Goal: Task Accomplishment & Management: Manage account settings

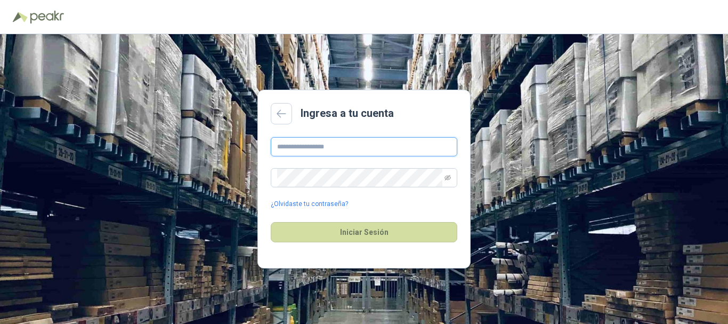
type input "**********"
click at [370, 244] on div "Iniciar Sesión" at bounding box center [364, 232] width 187 height 46
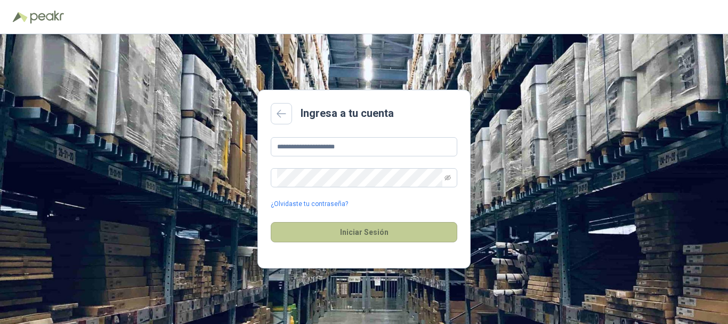
click at [378, 235] on button "Iniciar Sesión" at bounding box center [364, 232] width 187 height 20
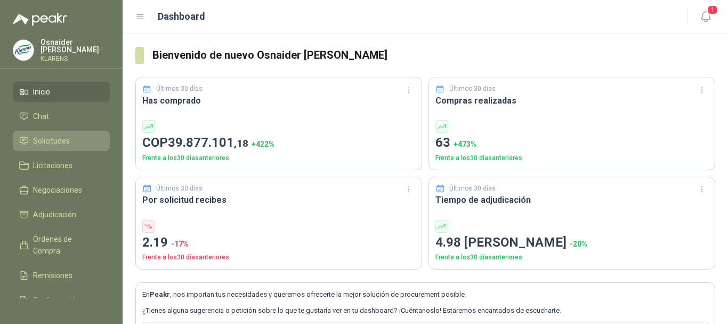
click at [47, 140] on span "Solicitudes" at bounding box center [51, 141] width 37 height 12
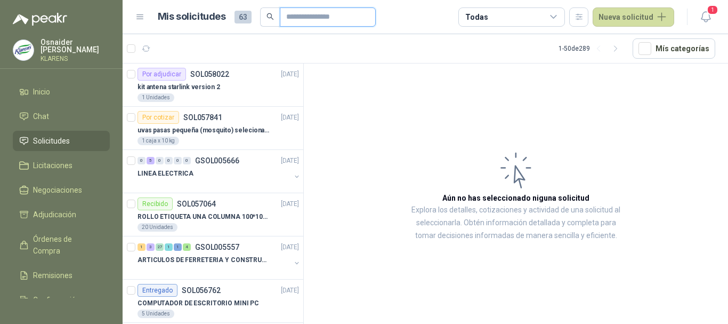
click at [303, 11] on input "text" at bounding box center [323, 17] width 75 height 18
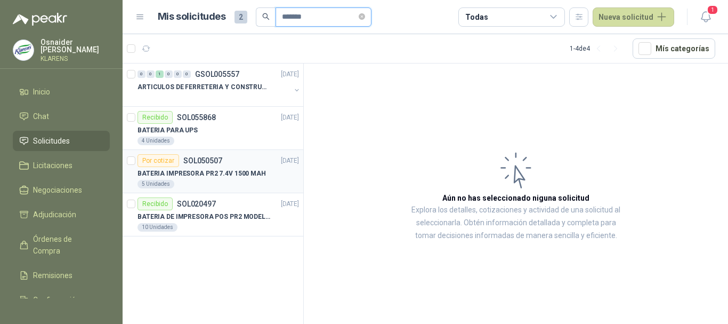
type input "*******"
click at [231, 173] on p "BATERIA IMPRESORA PR2 7.4V 1500 MAH" at bounding box center [202, 173] width 128 height 10
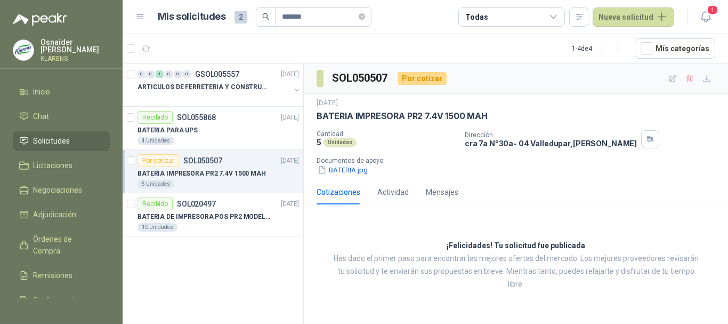
click at [52, 143] on span "Solicitudes" at bounding box center [51, 141] width 37 height 12
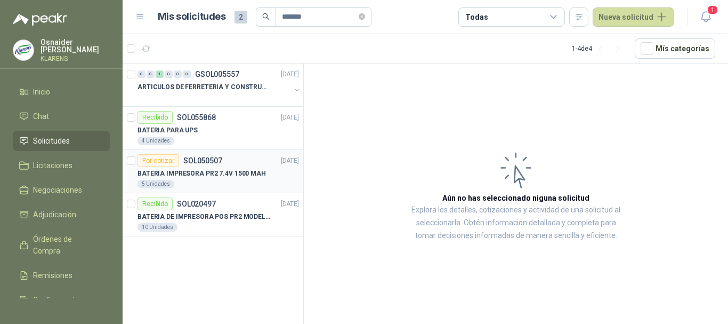
click at [243, 170] on p "BATERIA IMPRESORA PR2 7.4V 1500 MAH" at bounding box center [202, 173] width 128 height 10
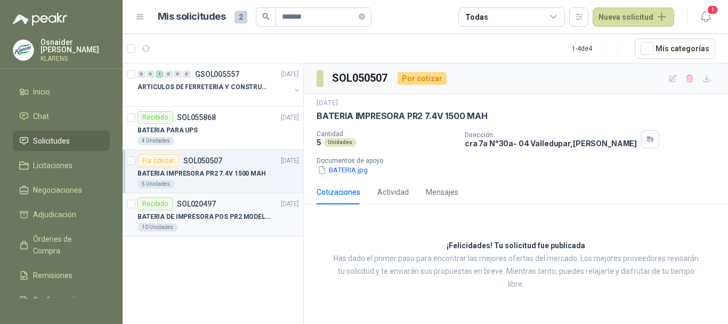
click at [237, 213] on p "BATERIA DE IMPRESORA POS PR2 MODELO 1013A B02 DE 7.4 VOLTEOS Y 1.62 AH, RECARGA…" at bounding box center [204, 217] width 133 height 10
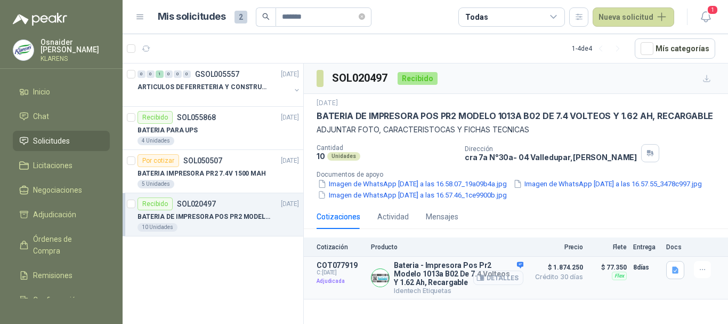
click at [493, 285] on button "Detalles" at bounding box center [498, 277] width 50 height 14
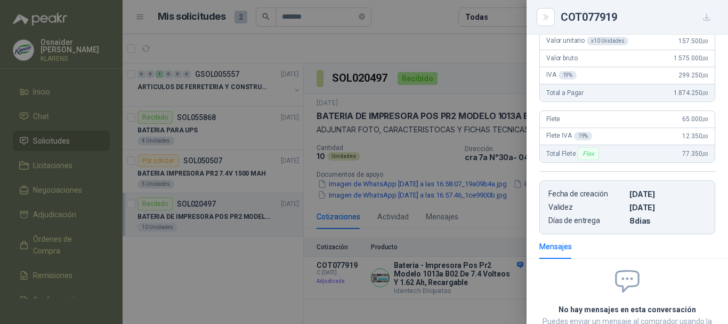
scroll to position [105, 0]
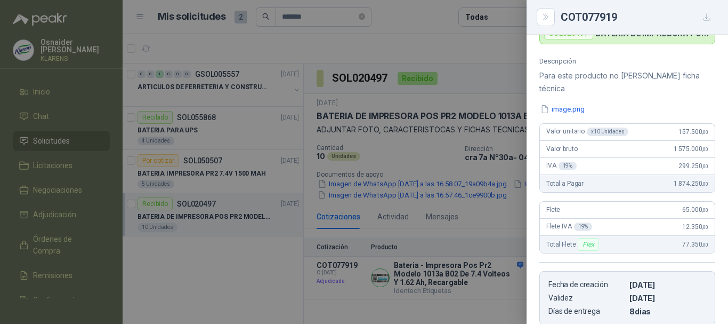
click at [408, 193] on div at bounding box center [364, 162] width 728 height 324
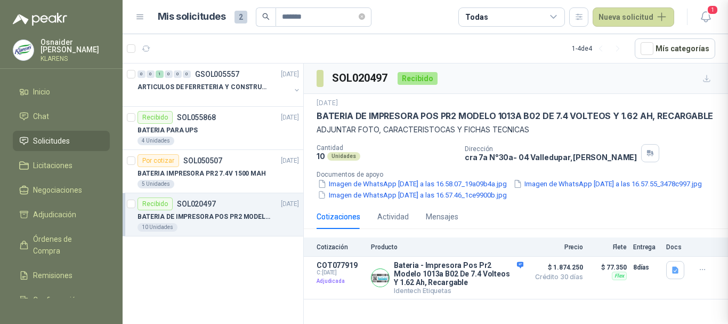
scroll to position [270, 0]
click at [230, 181] on div "5 Unidades" at bounding box center [219, 184] width 162 height 9
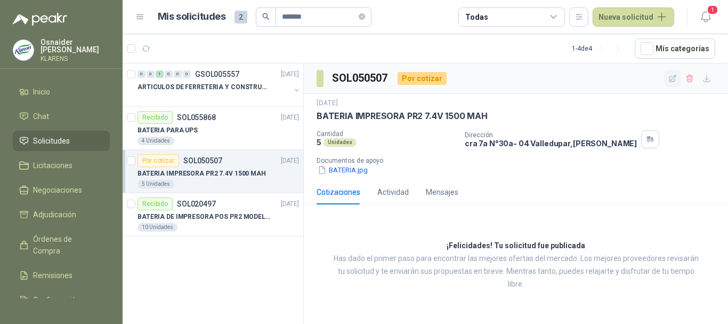
click at [676, 80] on icon "button" at bounding box center [673, 78] width 9 height 9
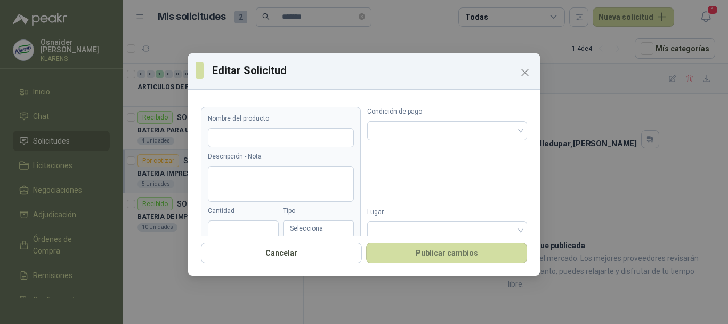
type input "**********"
type input "*"
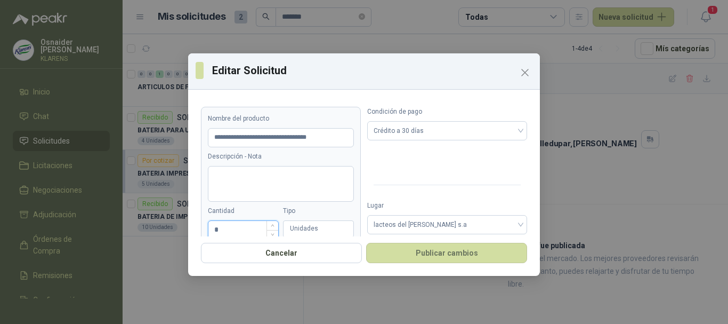
click at [232, 227] on input "*" at bounding box center [243, 230] width 70 height 18
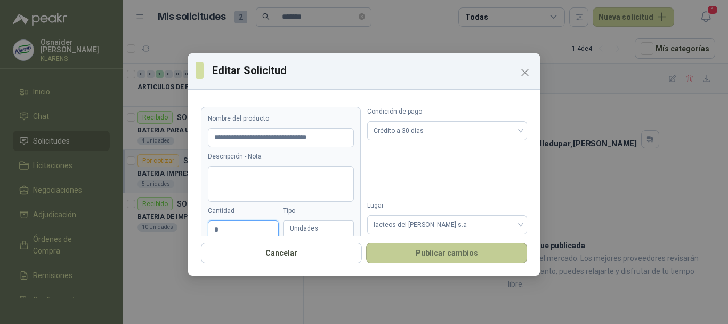
type input "*"
click at [473, 260] on button "Publicar cambios" at bounding box center [446, 253] width 161 height 20
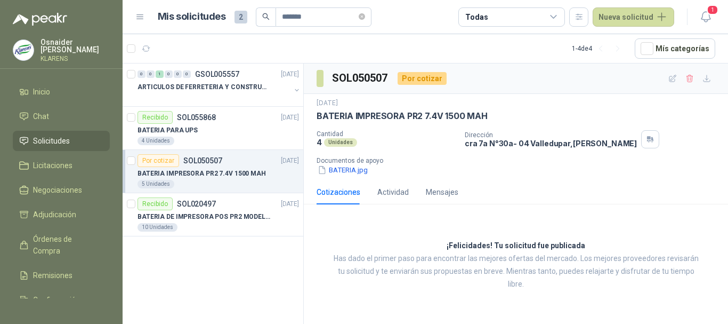
click at [57, 139] on span "Solicitudes" at bounding box center [51, 141] width 37 height 12
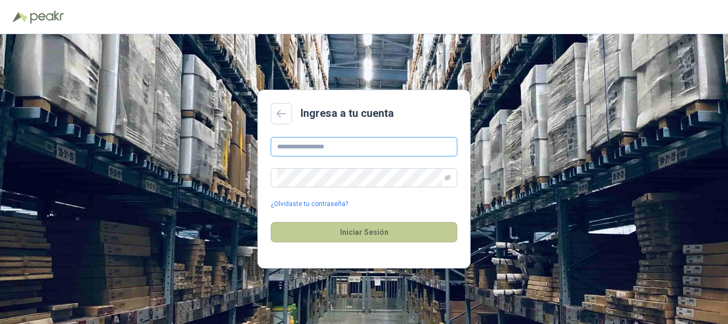
type input "**********"
click at [349, 230] on button "Iniciar Sesión" at bounding box center [364, 232] width 187 height 20
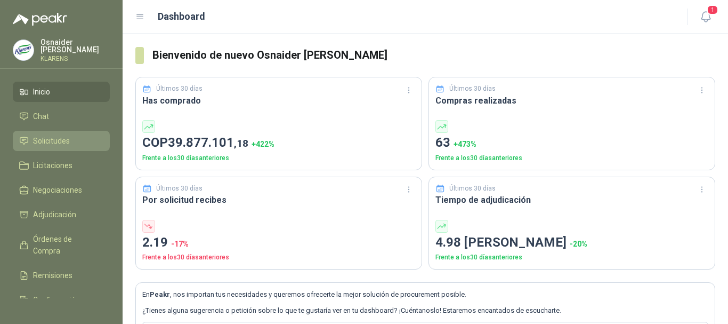
click at [56, 147] on link "Solicitudes" at bounding box center [61, 141] width 97 height 20
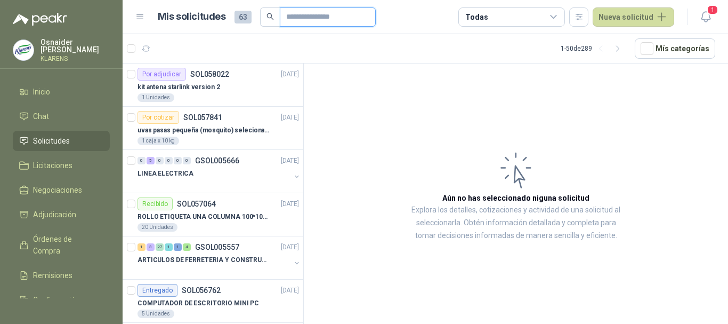
click at [315, 17] on input "text" at bounding box center [323, 17] width 75 height 18
click at [216, 87] on div "kit antena starlink version 2" at bounding box center [219, 87] width 162 height 13
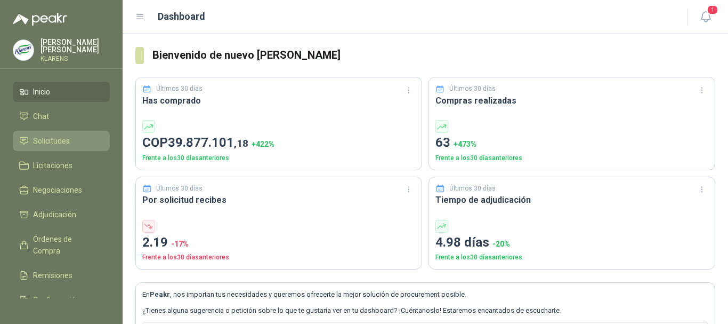
click at [63, 141] on span "Solicitudes" at bounding box center [51, 141] width 37 height 12
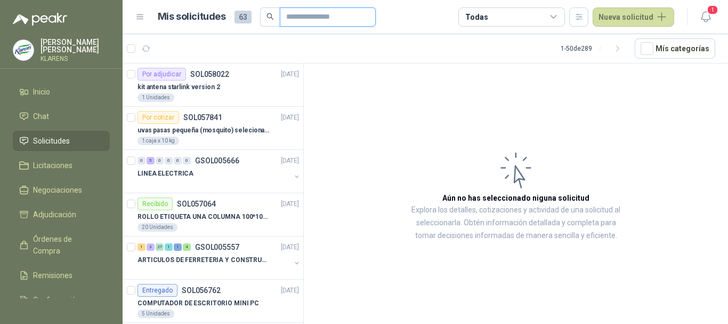
click at [306, 21] on input "text" at bounding box center [323, 17] width 75 height 18
click at [213, 91] on p "kit antena starlink version 2" at bounding box center [179, 87] width 83 height 10
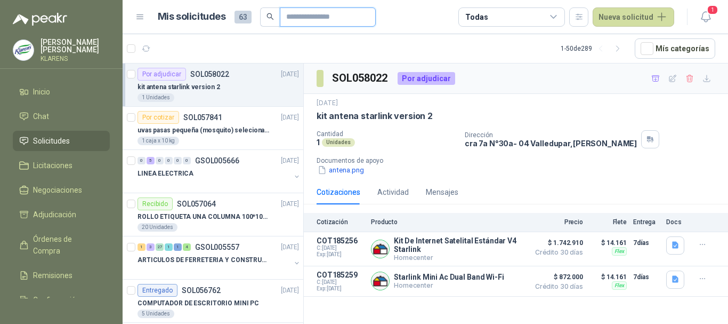
click at [298, 25] on input "text" at bounding box center [323, 17] width 75 height 18
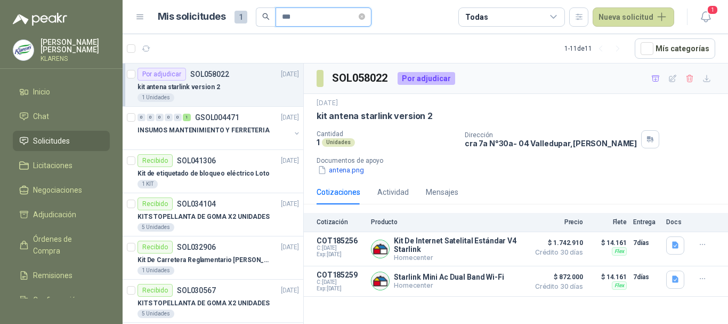
type input "***"
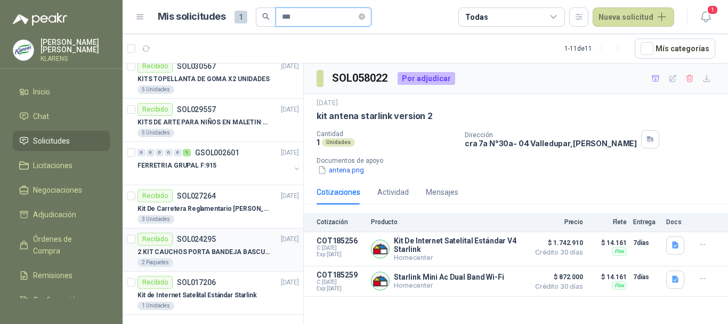
scroll to position [226, 0]
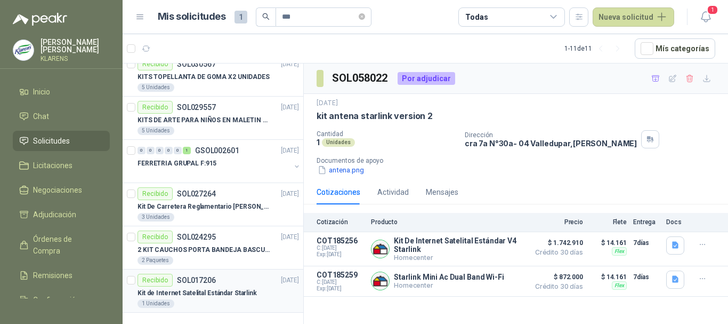
click at [218, 292] on p "Kit de Internet Satelital Estándar Starlink" at bounding box center [197, 293] width 119 height 10
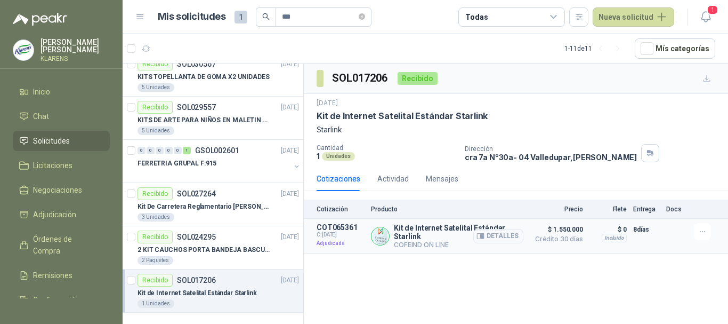
click at [320, 242] on p "Adjudicada" at bounding box center [341, 243] width 48 height 11
click at [342, 243] on p "Adjudicada" at bounding box center [341, 243] width 48 height 11
click at [413, 246] on p "COFEIND ON LINE" at bounding box center [459, 244] width 130 height 8
click at [387, 209] on p "Producto" at bounding box center [447, 208] width 152 height 7
click at [335, 210] on p "Cotización" at bounding box center [341, 208] width 48 height 7
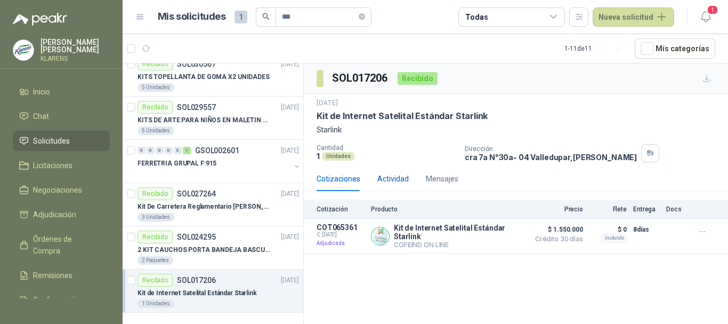
click at [395, 181] on div "Actividad" at bounding box center [392, 179] width 31 height 12
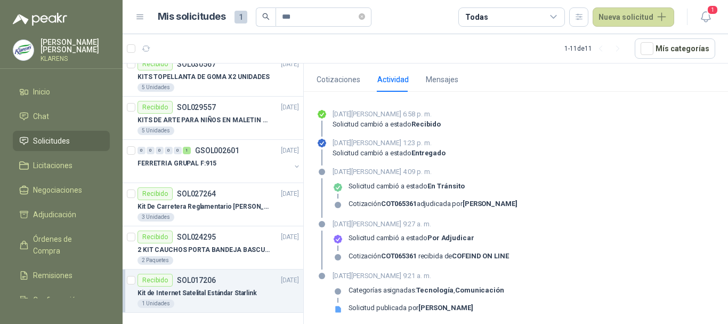
scroll to position [103, 0]
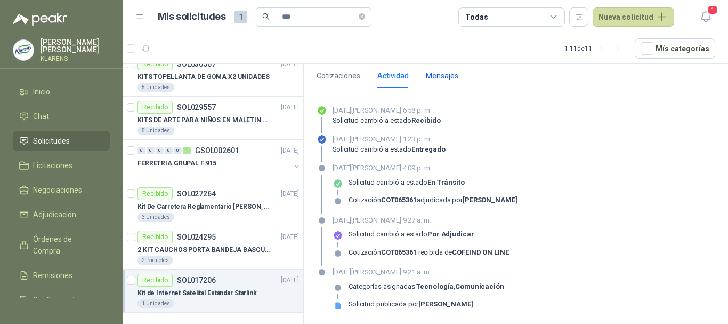
click at [436, 70] on div "Mensajes" at bounding box center [442, 76] width 33 height 12
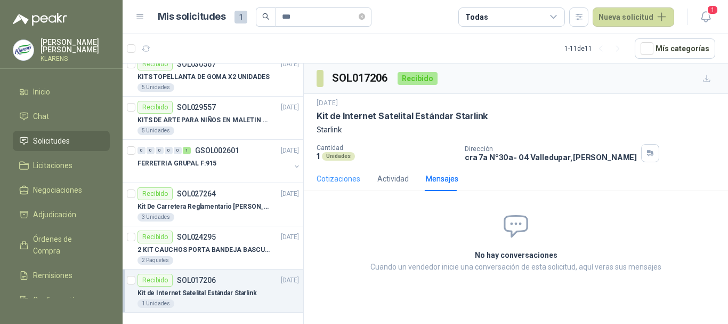
click at [338, 172] on div "Cotizaciones" at bounding box center [339, 178] width 44 height 25
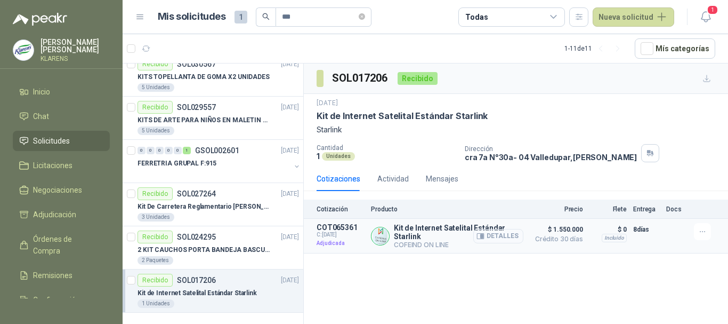
click at [504, 236] on button "Detalles" at bounding box center [498, 236] width 50 height 14
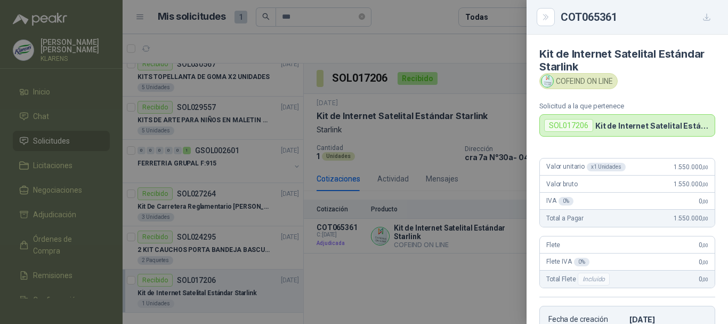
drag, startPoint x: 606, startPoint y: 86, endPoint x: 568, endPoint y: 73, distance: 40.3
click at [605, 86] on div "COFEIND ON LINE" at bounding box center [579, 81] width 78 height 16
click at [549, 19] on icon "Close" at bounding box center [546, 17] width 9 height 9
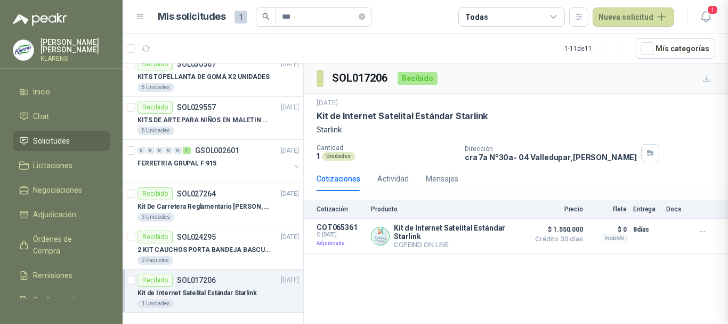
scroll to position [213, 0]
click at [512, 236] on button "Detalles" at bounding box center [498, 236] width 50 height 14
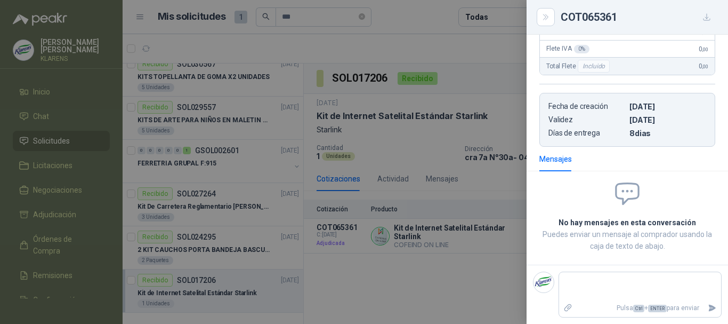
click at [380, 248] on div at bounding box center [364, 162] width 728 height 324
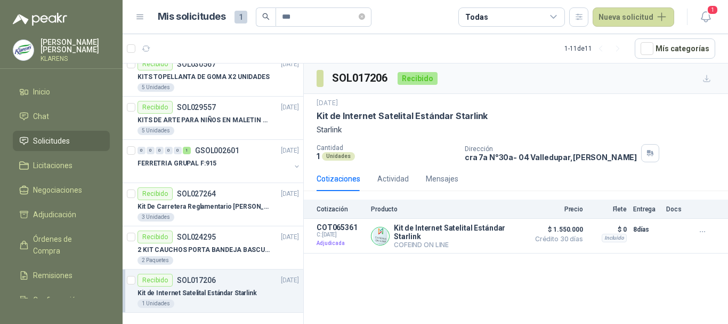
click at [44, 138] on span "Solicitudes" at bounding box center [51, 141] width 37 height 12
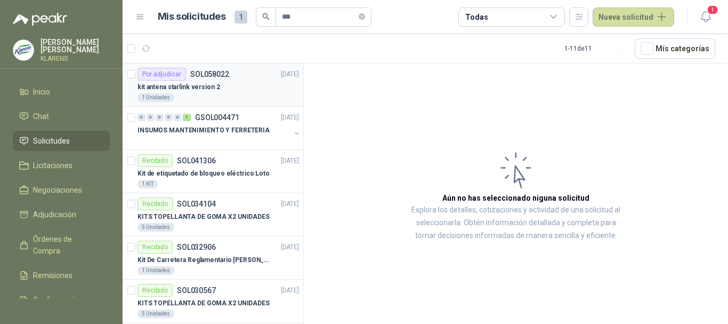
click at [227, 81] on div "kit antena starlink version 2" at bounding box center [219, 87] width 162 height 13
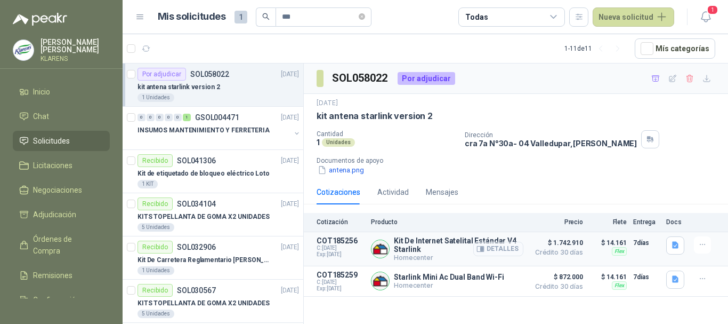
click at [498, 244] on button "Detalles" at bounding box center [498, 249] width 50 height 14
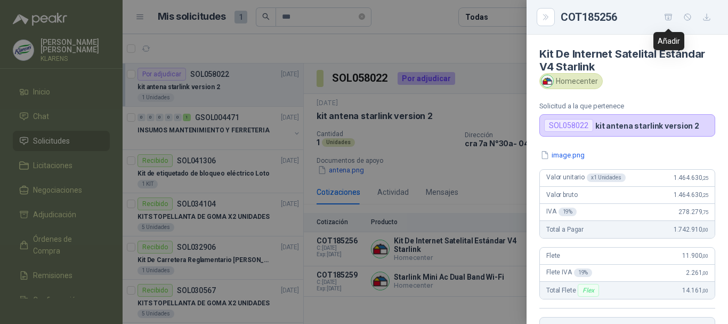
click at [671, 19] on icon "button" at bounding box center [668, 17] width 7 height 6
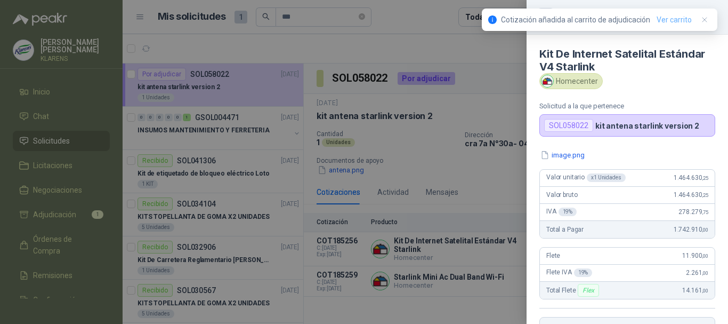
click at [678, 14] on link "Ver carrito" at bounding box center [674, 20] width 35 height 12
click at [671, 19] on link "Ver carrito" at bounding box center [674, 20] width 35 height 12
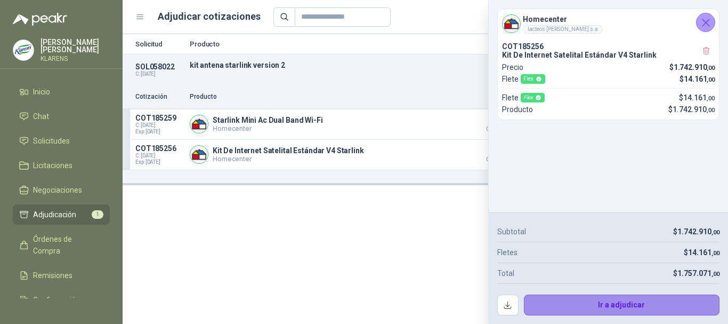
click at [602, 301] on button "Ir a adjudicar" at bounding box center [622, 304] width 196 height 21
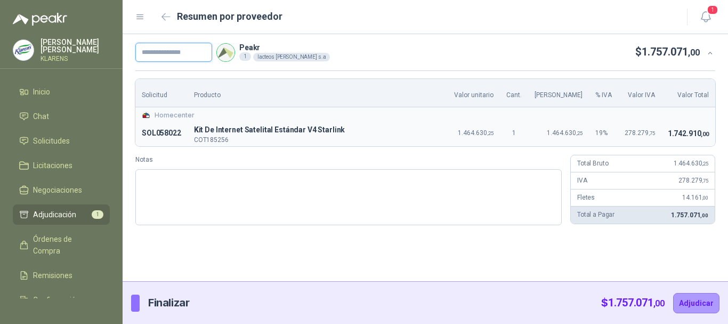
click at [188, 53] on input "text" at bounding box center [173, 52] width 77 height 19
type input "*"
type input "*****"
click at [696, 298] on button "Adjudicar" at bounding box center [696, 303] width 46 height 20
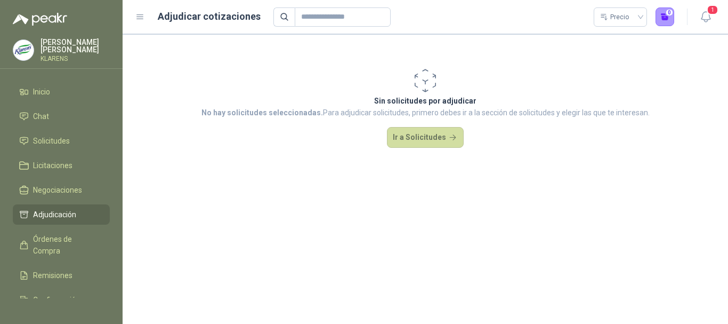
drag, startPoint x: 45, startPoint y: 210, endPoint x: 107, endPoint y: 189, distance: 64.7
click at [46, 210] on span "Adjudicación" at bounding box center [54, 214] width 43 height 12
click at [73, 200] on ul "Inicio Chat Solicitudes Licitaciones Negociaciones Adjudicación Órdenes de Comp…" at bounding box center [61, 190] width 123 height 216
click at [75, 211] on span "Adjudicación" at bounding box center [54, 214] width 43 height 12
click at [52, 135] on span "Solicitudes" at bounding box center [51, 141] width 37 height 12
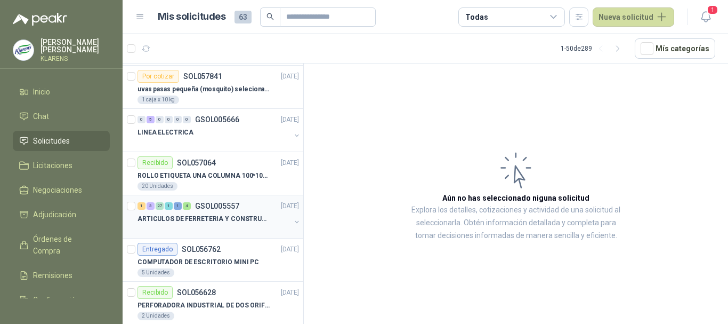
scroll to position [107, 0]
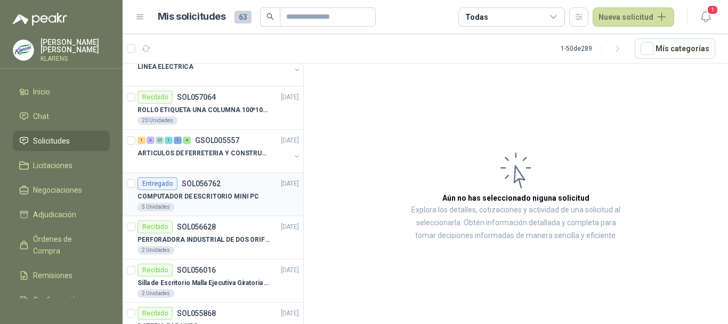
click at [231, 198] on p "COMPUTADOR DE ESCRITORIO MINI PC" at bounding box center [199, 196] width 122 height 10
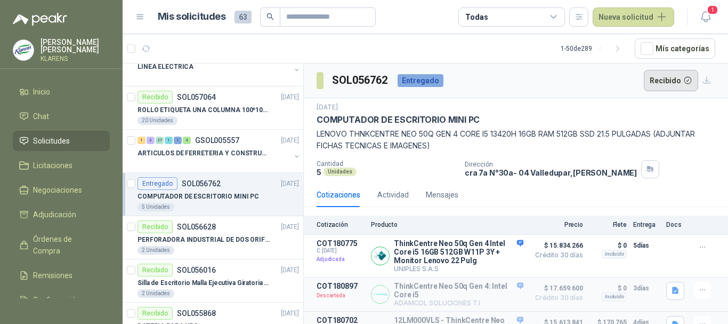
click at [663, 81] on button "Recibido" at bounding box center [671, 80] width 55 height 21
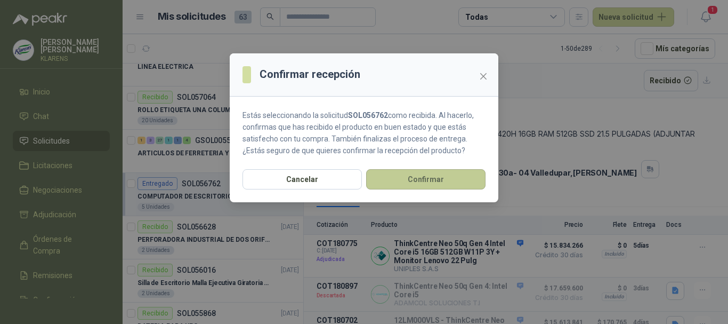
click at [433, 180] on button "Confirmar" at bounding box center [425, 179] width 119 height 20
